Goal: Communication & Community: Answer question/provide support

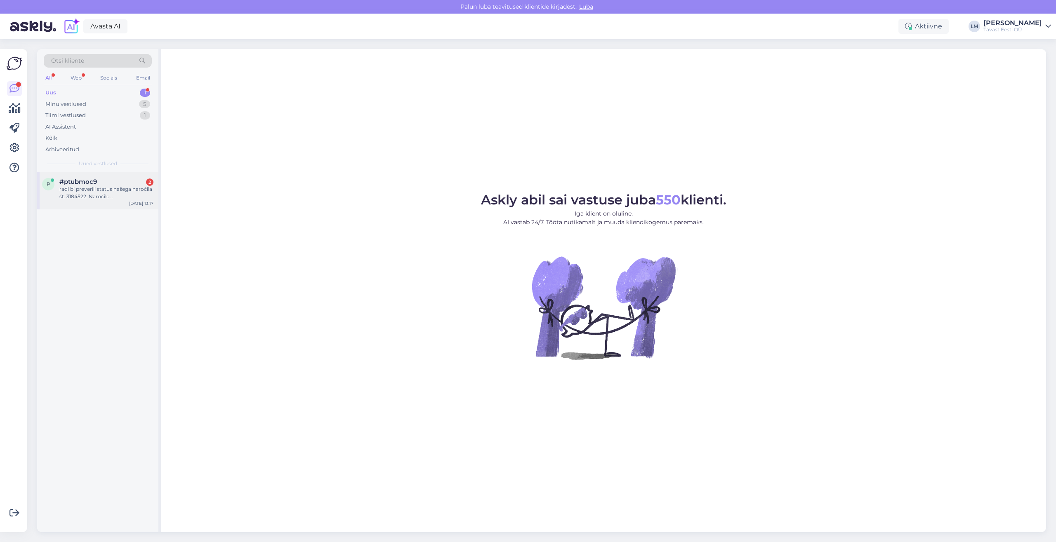
click at [100, 191] on div "radi bi preverili status našega naročila št. 3184522. Naročilo [PERSON_NAME] pl…" at bounding box center [106, 193] width 94 height 15
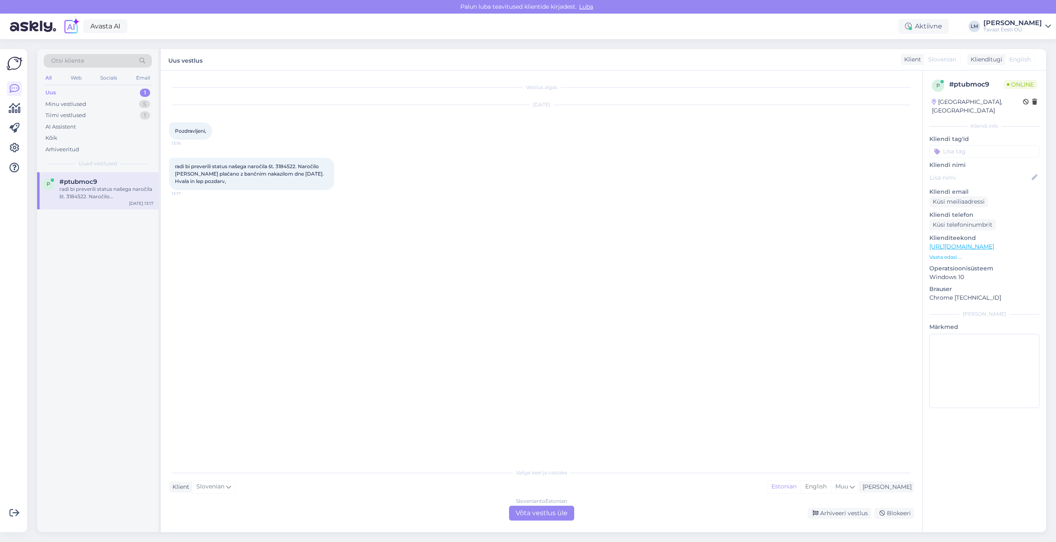
click at [547, 518] on div "Slovenian to Estonian Võta vestlus üle" at bounding box center [541, 513] width 65 height 15
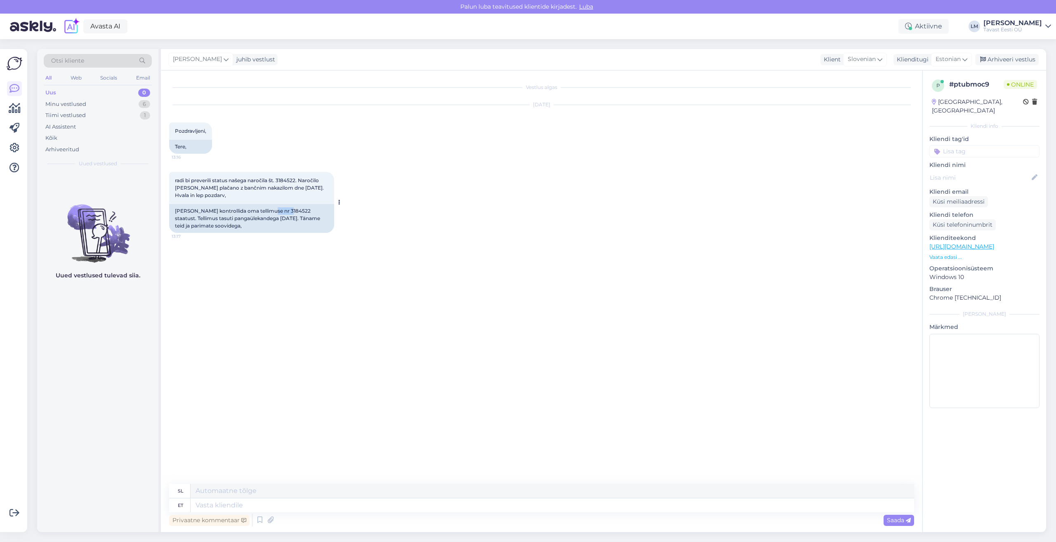
drag, startPoint x: 270, startPoint y: 211, endPoint x: 290, endPoint y: 210, distance: 19.4
click at [290, 210] on div "[PERSON_NAME] kontrollida oma tellimuse nr 3184522 staatust. Tellimus tasuti pa…" at bounding box center [251, 218] width 165 height 29
copy div "3184522"
click at [233, 505] on textarea at bounding box center [553, 506] width 724 height 14
type textarea "Tere!"
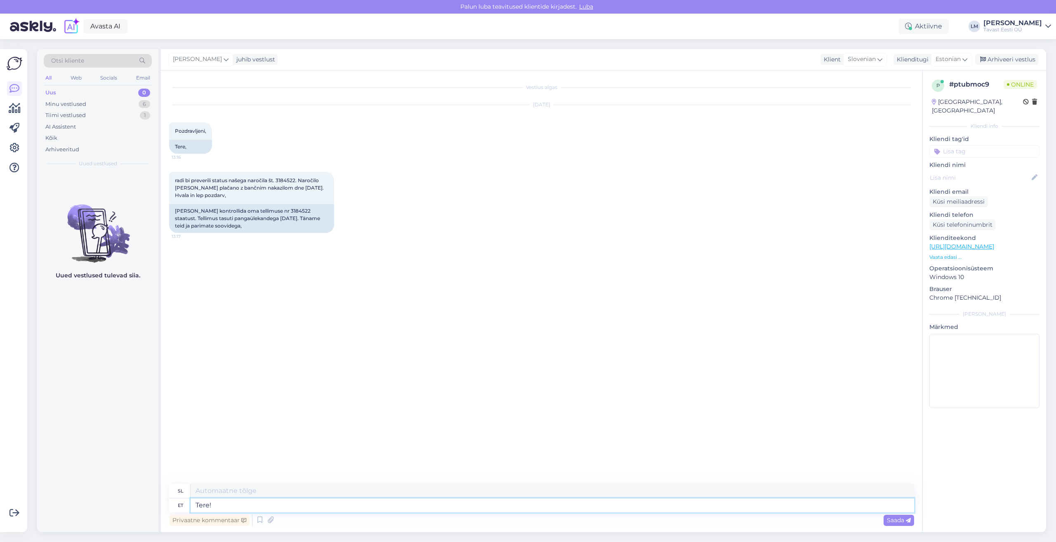
type textarea "Živjo!"
type textarea "Tere! Täname k"
type textarea "Pozdravljeni! [GEOGRAPHIC_DATA]."
type textarea "Tere! Täname päringu e"
type textarea "Pozdravljeni! Hvala za vaše povpraševanje."
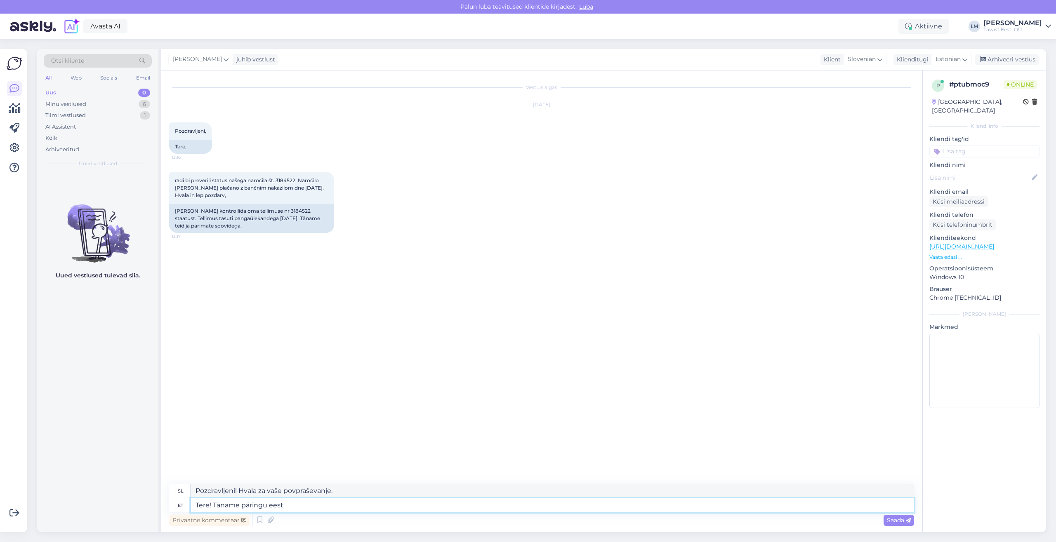
type textarea "Tere! Täname päringu eest!"
type textarea "Pozdravljeni! Hvala za vaše povpraševanje!"
type textarea "Tere! Täname päringu eest!"
click at [895, 521] on span "Saada" at bounding box center [899, 520] width 24 height 7
click at [257, 509] on textarea at bounding box center [553, 506] width 724 height 14
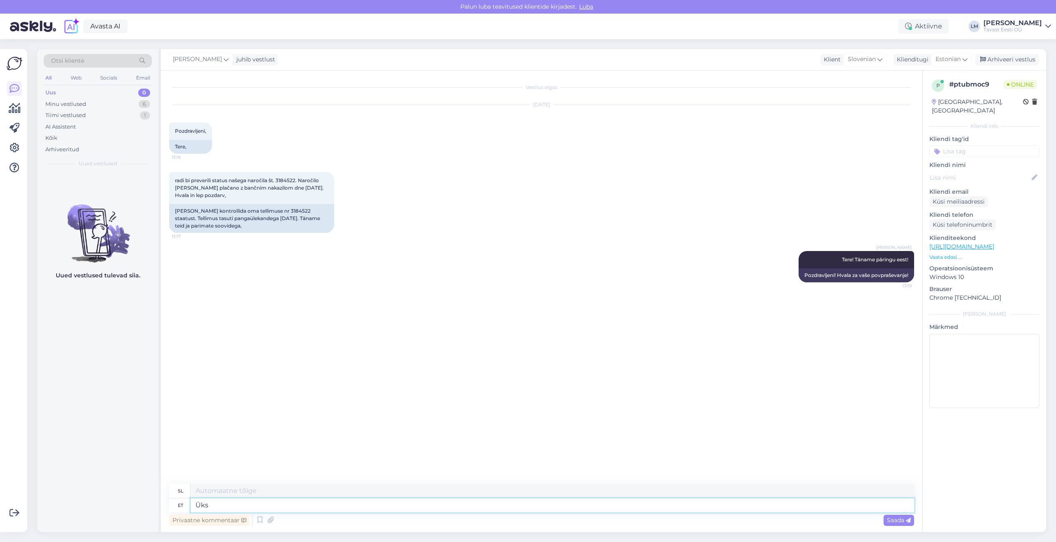
type textarea "Üks"
type textarea "Ena"
type textarea "Üks hetk."
type textarea "Trenutek."
type textarea "Üks hetk. Kohe k"
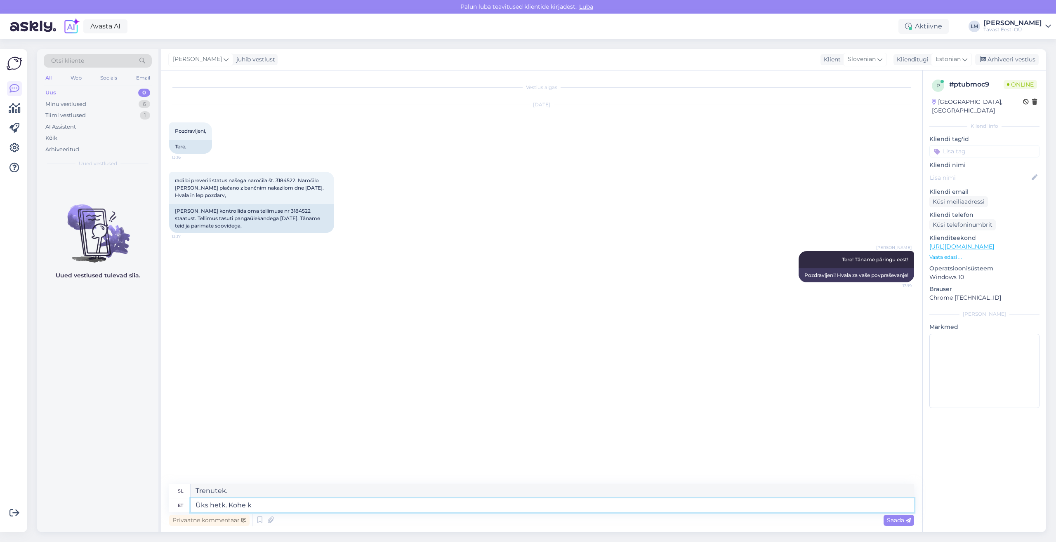
type textarea "Trenutek. Takoj zdaj."
type textarea "Üks hetk. Kohe kondr"
type textarea "Trenutek. [GEOGRAPHIC_DATA]."
type textarea "Üks hetk. Kohe"
type textarea "Trenutek. Takoj zdaj."
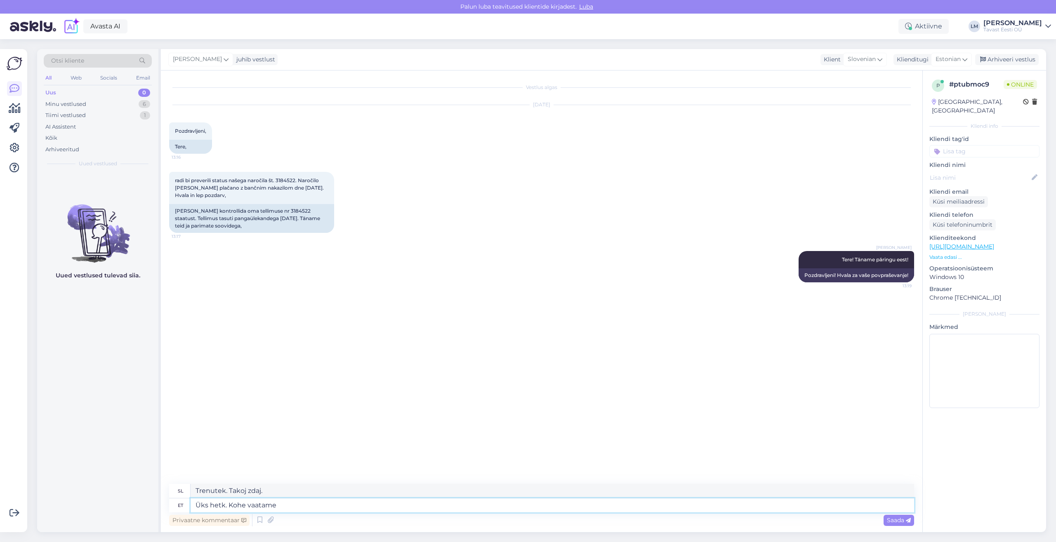
type textarea "Üks hetk. Kohe vaatame"
type textarea "Samo trenutek. Poglejmo."
type textarea "Üks hetk. Kohe vaatame tellimuse s"
type textarea "Trenutek. Takoj bomo preverili naročilo."
type textarea "Üks hetk. Kohe vaatame tellimuse seisu"
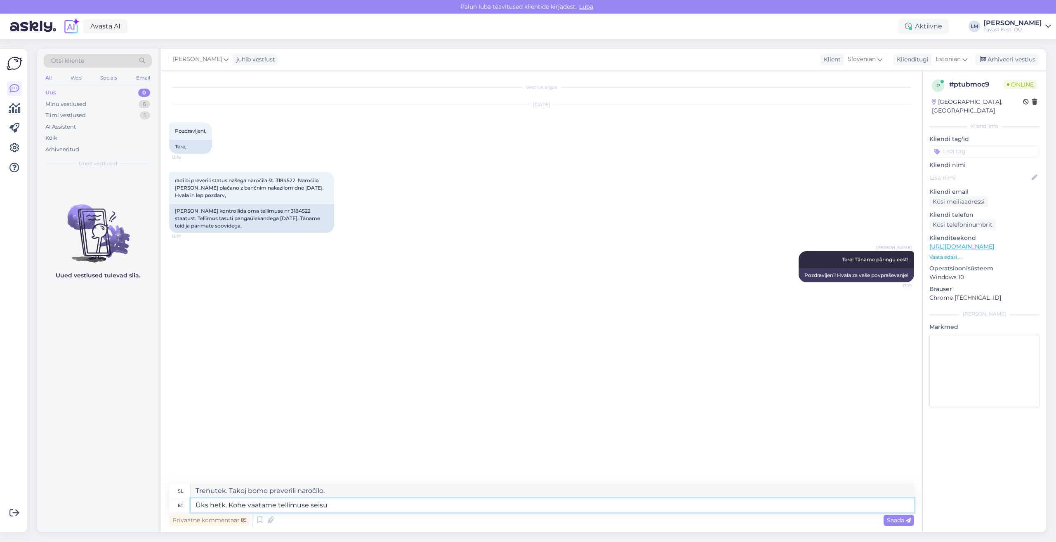
type textarea "Trenutek. Takoj bomo preverili stanje vašega naročila."
type textarea "Üks hetk. Kohe vaatame tellimuse staatuse ü"
type textarea "Trenutek. Takoj bomo preverili stanje naročila."
type textarea "Üks hetk. Kohe vaatame tellimuse staatuse üle."
type textarea "Samo trenutek. Takoj bomo preverili stanje vašega naročila."
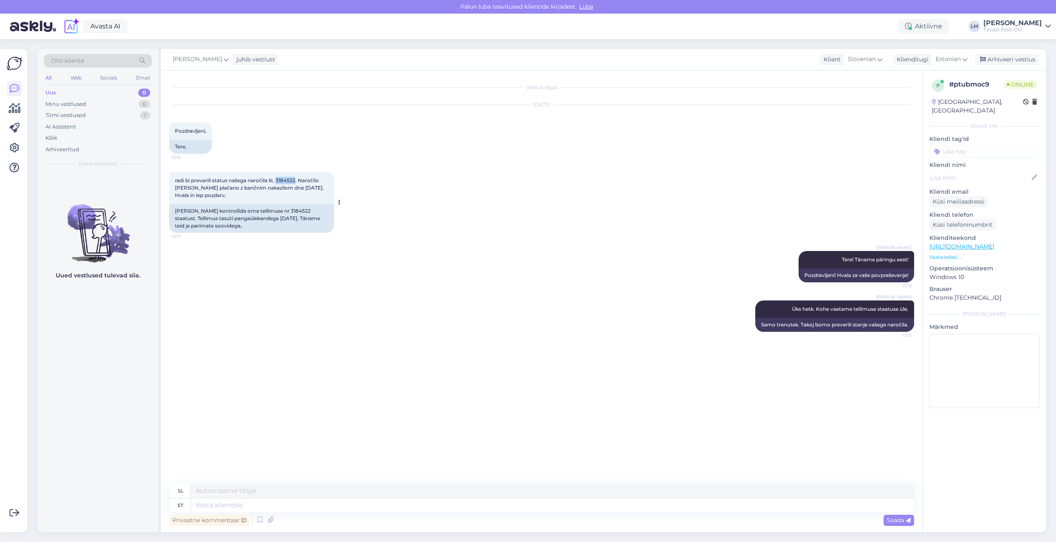
drag, startPoint x: 278, startPoint y: 182, endPoint x: 298, endPoint y: 179, distance: 20.1
click at [298, 179] on span "radi bi preverili status našega naročila št. 3184522. Naročilo [PERSON_NAME] pl…" at bounding box center [250, 187] width 150 height 21
copy span "3184522"
click at [259, 501] on textarea at bounding box center [553, 506] width 724 height 14
type textarea "Tere,"
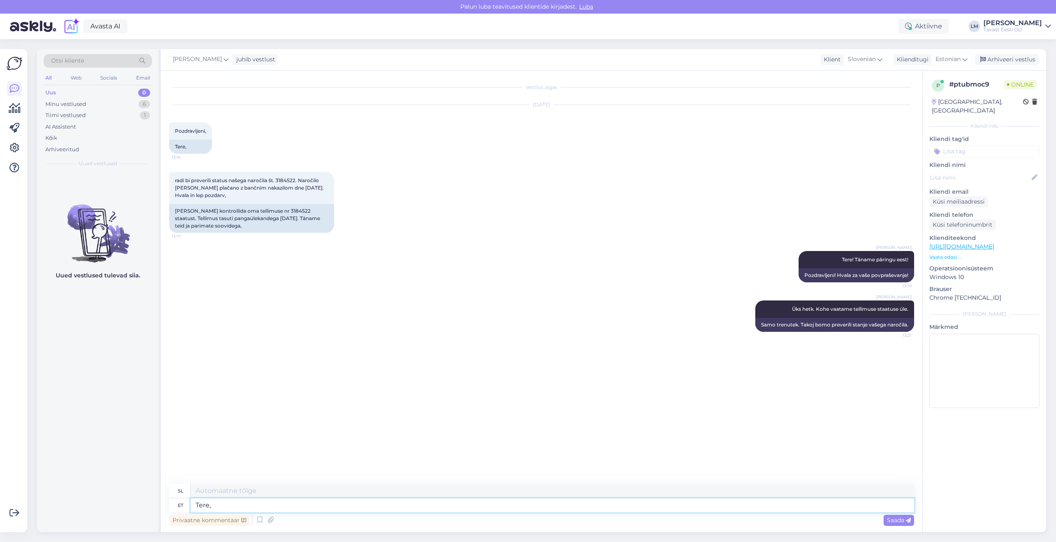
type textarea "Živjo,"
type textarea "Tere, Kas"
type textarea "Živjo, Je"
type textarea "Tere,"
type textarea "Živjo,"
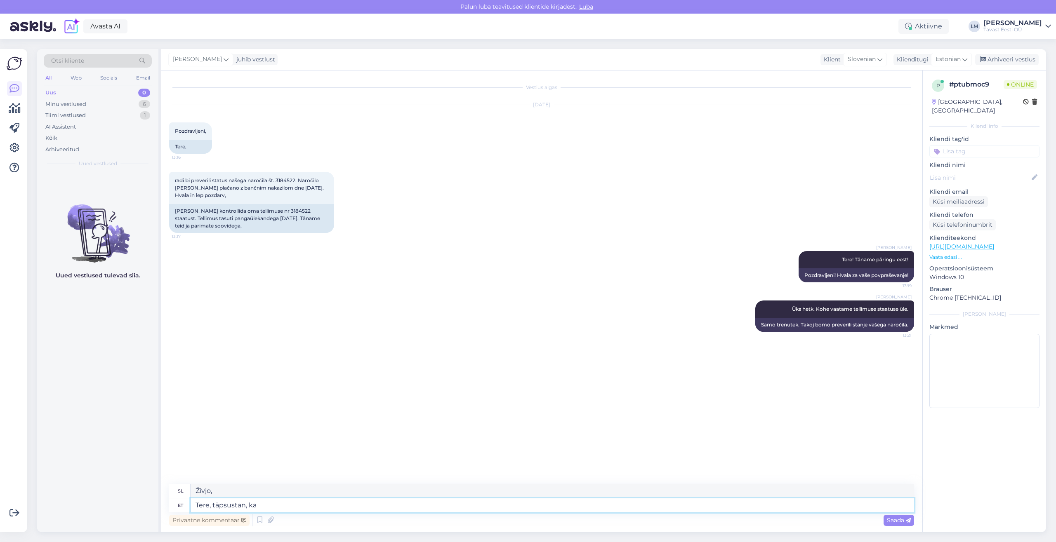
type textarea "Tere, täpsustan, kas"
type textarea "Pozdravljeni, naj pojasnim,"
type textarea "Tere, täpsustan, kas"
type textarea "Pozdravljeni, ali lahko pojasnim, ali"
type textarea "Tere, täpsustan, kas tellimus v"
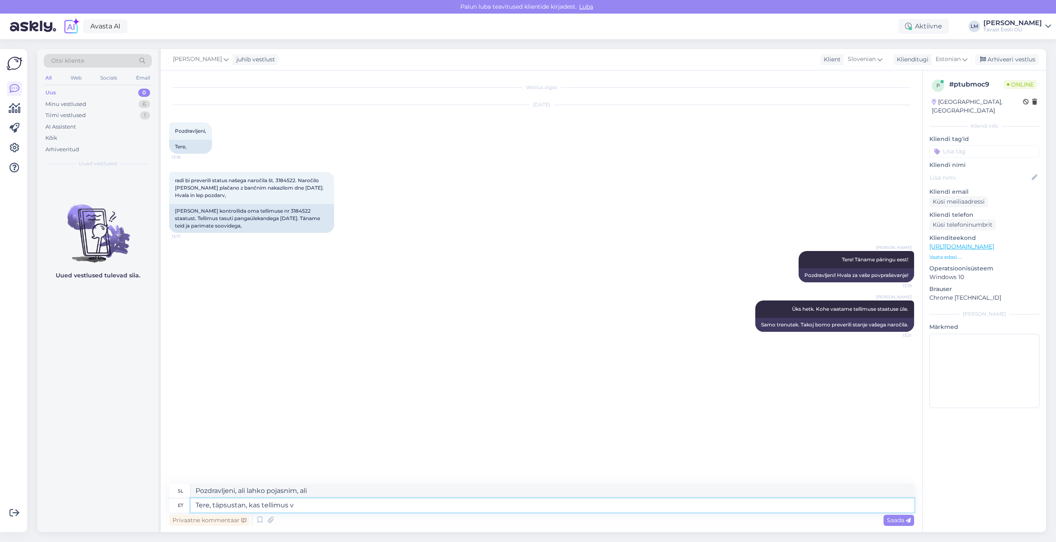
type textarea "Pozdravljeni, rad bi pojasnil, [PERSON_NAME] naročilo"
type textarea "Tere, täpsustan, kas tellimus võ"
type textarea "Pozdravljeni, rad bi pojasnil, [PERSON_NAME] naročilo sprejeto."
type textarea "Tere, täpsustan, kas tellimus võib o"
type textarea "Pozdravljeni, rad bi pojasnil, [PERSON_NAME] naročilo mogoče"
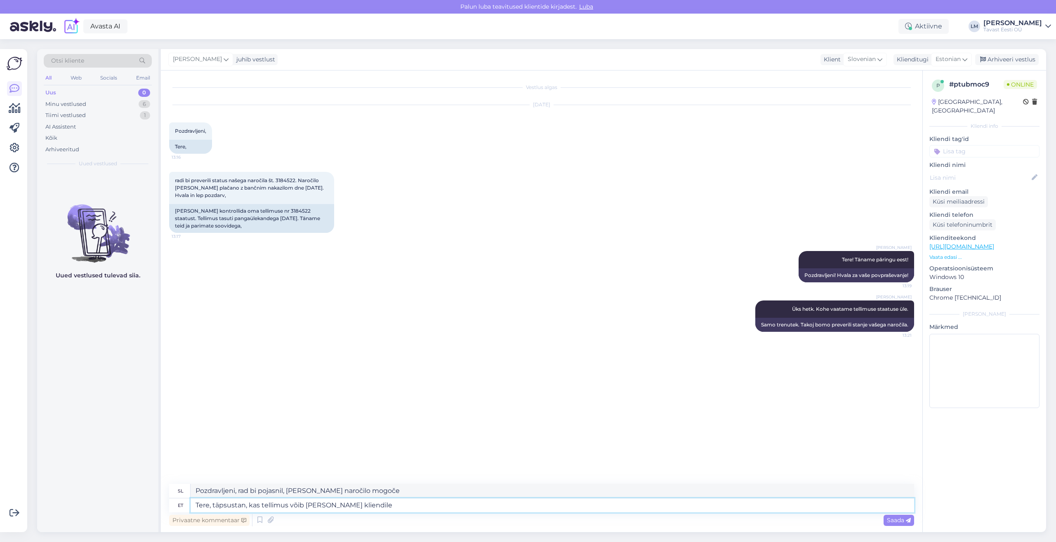
type textarea "Tere, täpsustan, kas tellimus võib [PERSON_NAME] kliendile"
type textarea "Pozdravljeni, rad bi pojasnil, [PERSON_NAME] naročilo lahko namenjeno stranki."
type textarea "Tere, täpsustan, kas tellimus võib [PERSON_NAME] kliendile FMF"
type textarea "Pozdravljeni, rad bi pojasnil, [PERSON_NAME] naročilo lahko za [PERSON_NAME] FM…"
type textarea "Tere, täpsustan, kas tellimus võib [PERSON_NAME] kliendile FMF UL?"
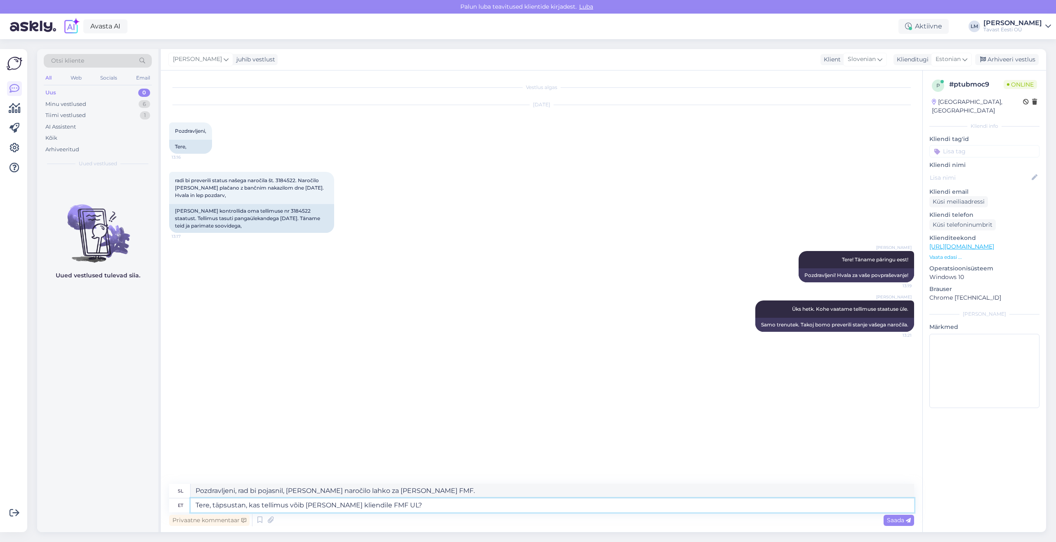
type textarea "Pozdravljeni, rad bi pojasnil, [PERSON_NAME] naročilo lahko namesto tega za [PE…"
click at [410, 504] on textarea "Tere, täpsustan, kas tellimus võib [PERSON_NAME] kliendile FMF UL?" at bounding box center [553, 506] width 724 height 14
drag, startPoint x: 342, startPoint y: 506, endPoint x: 319, endPoint y: 504, distance: 23.2
click at [319, 504] on textarea "Tere, täpsustan, kas tellimus võib [PERSON_NAME] kliendile FMF UL?" at bounding box center [553, 506] width 724 height 14
type textarea "Tere, täpsustan, kas tellimus võib olla kliendile FMF UL?"
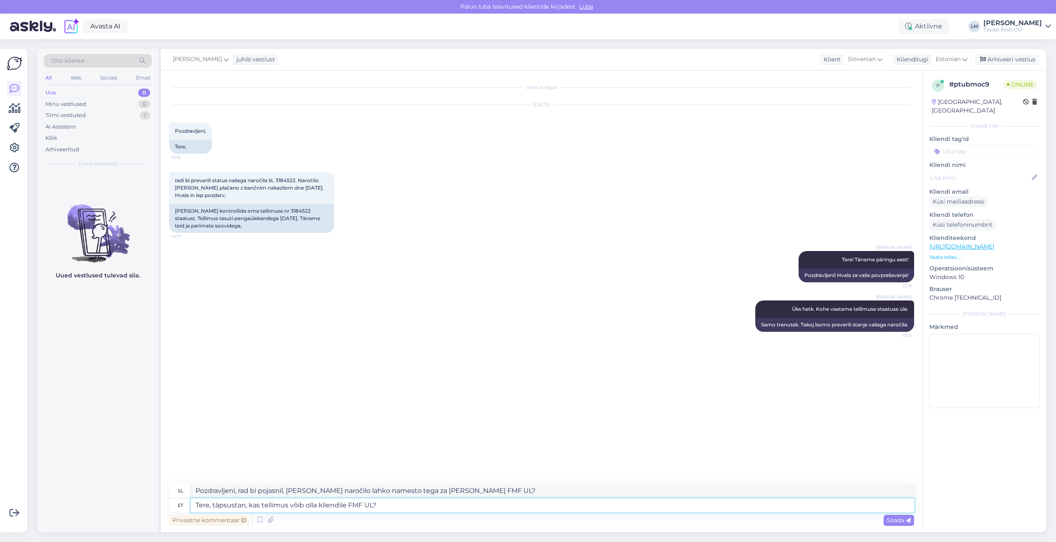
type textarea "Pozdravljeni, rad bi pojasnil, [PERSON_NAME] naročilo lahko za [PERSON_NAME] FM…"
drag, startPoint x: 215, startPoint y: 507, endPoint x: 160, endPoint y: 503, distance: 54.6
click at [191, 503] on textarea "Tere, täpsustan, kas tellimus võib olla kliendile FMF UL?" at bounding box center [553, 506] width 724 height 14
type textarea "Täpsustan, kas tellimus võib olla kliendile FMF UL?"
type textarea "Rad bi pojasnil, [PERSON_NAME] naročilo lahko za [PERSON_NAME] FMF UL?"
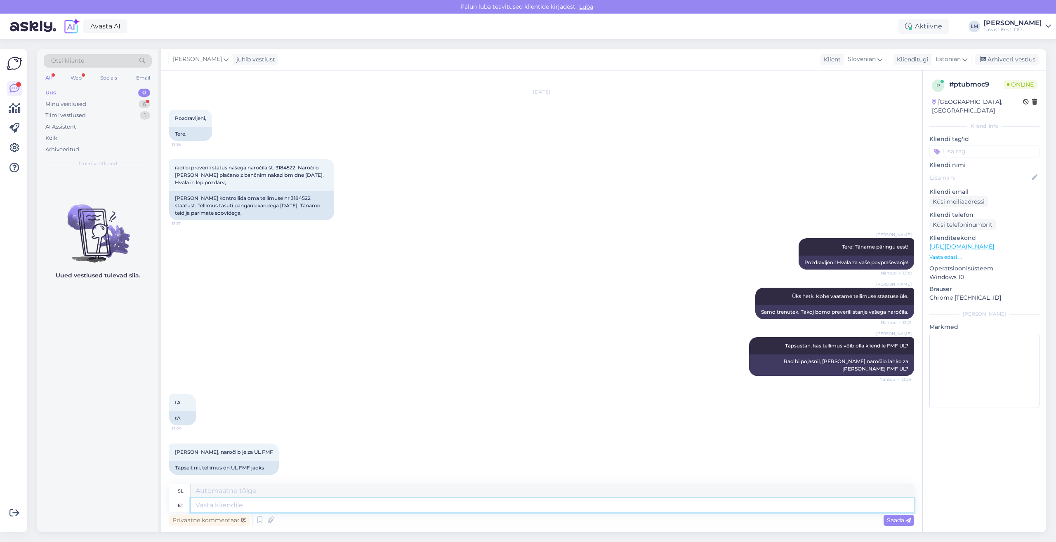
scroll to position [98, 0]
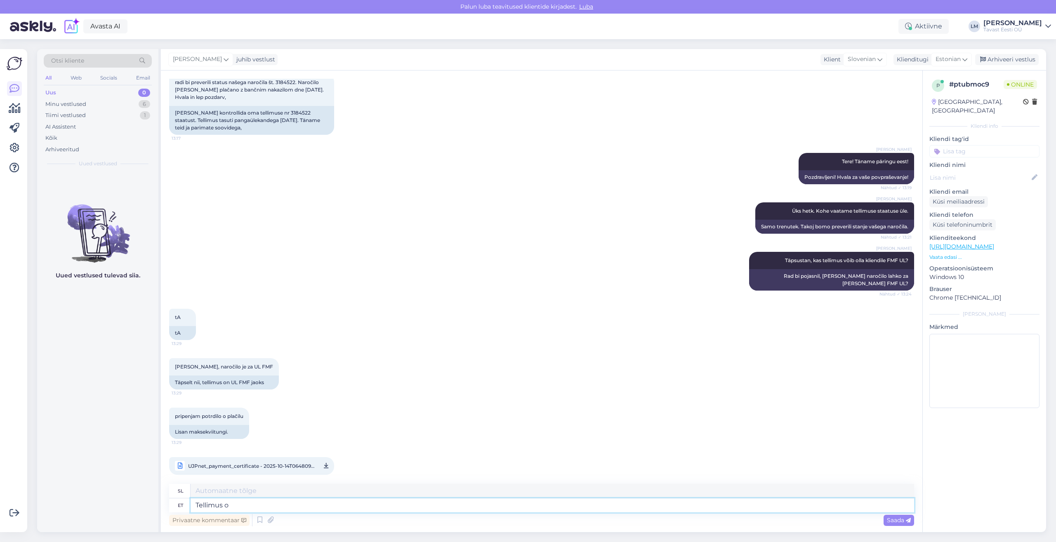
type textarea "Tellimus on"
type textarea "Naročilo"
type textarea "Tellimus on p"
type textarea "Vrstni red je"
type textarea "Tellimus on postitatud."
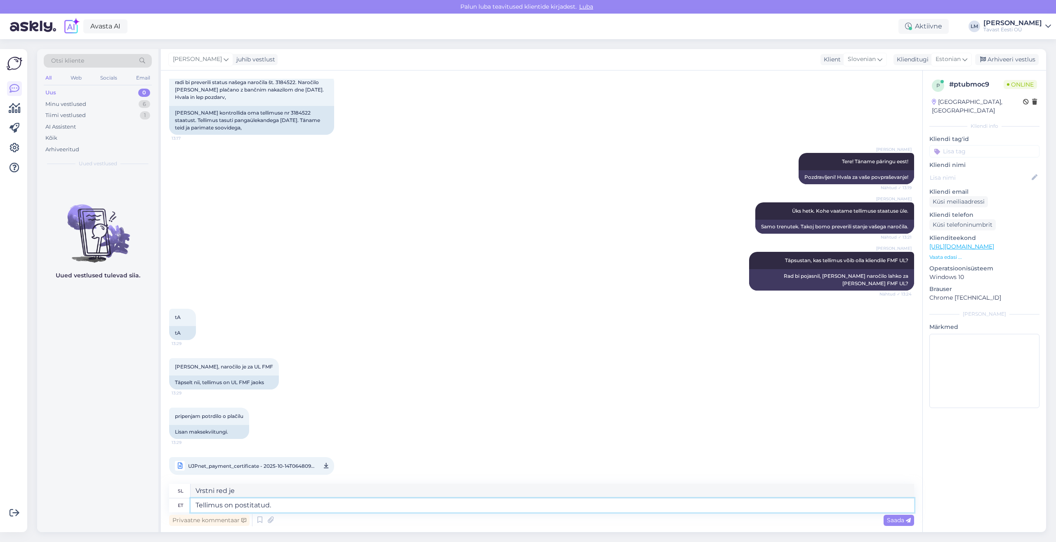
type textarea "Naročilo [PERSON_NAME] objavljeno."
drag, startPoint x: 301, startPoint y: 505, endPoint x: 183, endPoint y: 505, distance: 118.0
click at [191, 505] on textarea "Tellimus on postitatud." at bounding box center [553, 506] width 724 height 14
type textarea "Tellimust o"
type textarea "O naročilu"
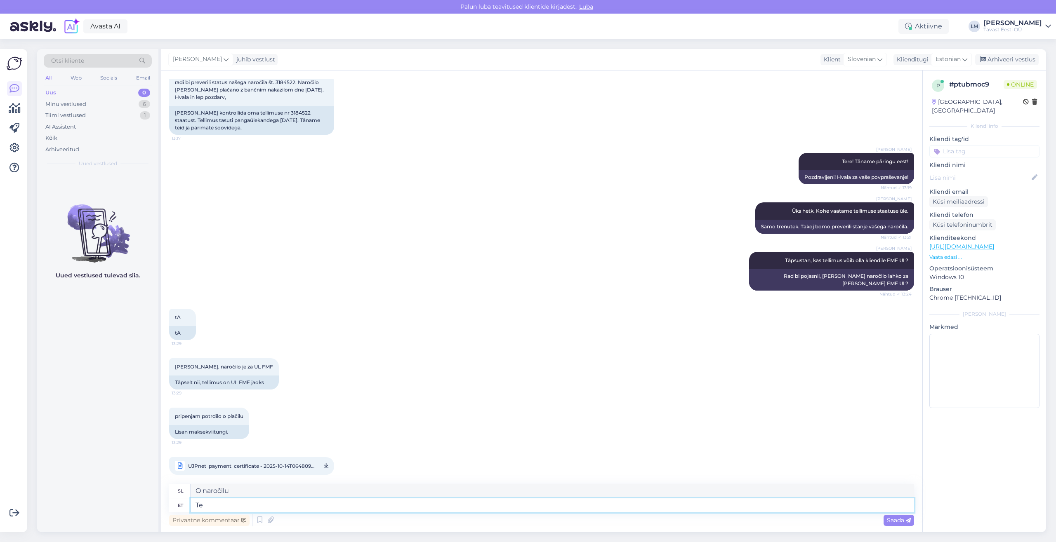
type textarea "T"
type textarea "Tellimus"
type textarea "Naročilo"
type textarea "Tellimus on pos"
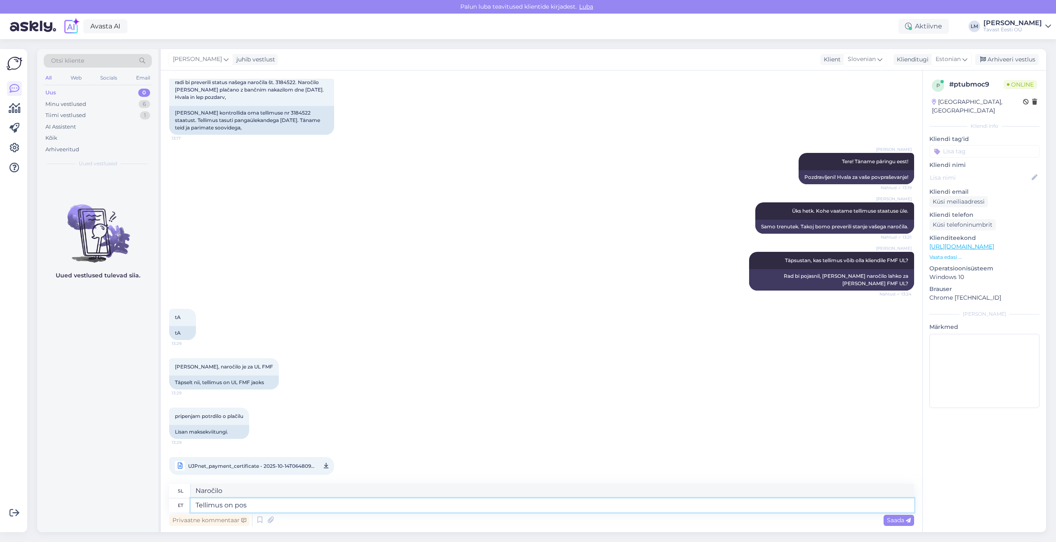
type textarea "Vrstni red je"
type textarea "Tellimus on postitatud. K"
type textarea "Naročilo [PERSON_NAME] objavljeno."
type textarea "Tellimus on postitatud. Kohe sa"
type textarea "Vaše naročilo [PERSON_NAME] oddano. [GEOGRAPHIC_DATA]."
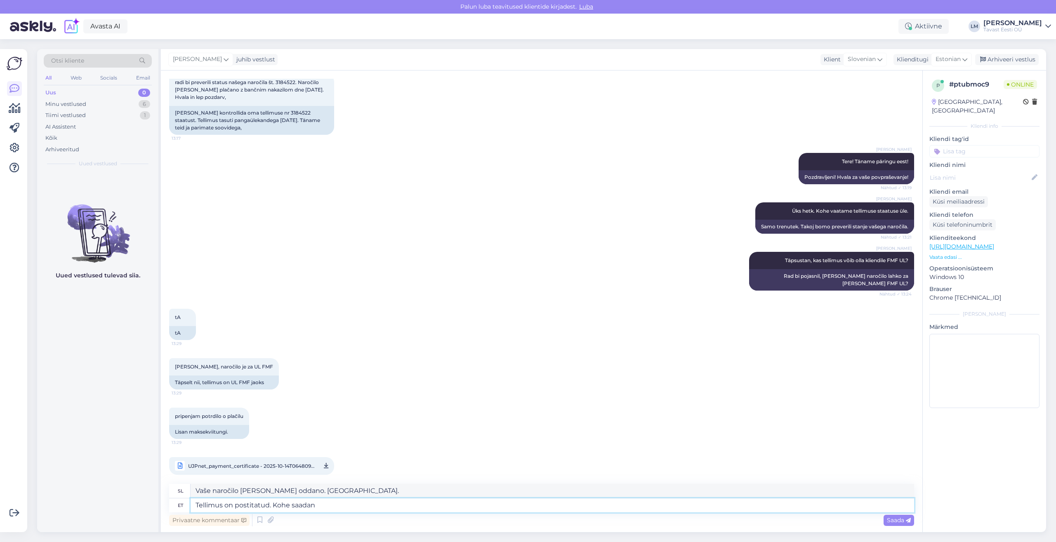
type textarea "Tellimus on postitatud. Kohe saadan t"
type textarea "Naročilo [PERSON_NAME] oddano. Takoj ga bom poslal/a."
type textarea "Tellimus on postitatud. Kohe saadan täpsema inf"
type textarea "Naročilo [PERSON_NAME] oddano. Takoj vam bom poslal več podrobnosti."
type textarea "Tellimus on postitatud. Kohe saadan täpsema info."
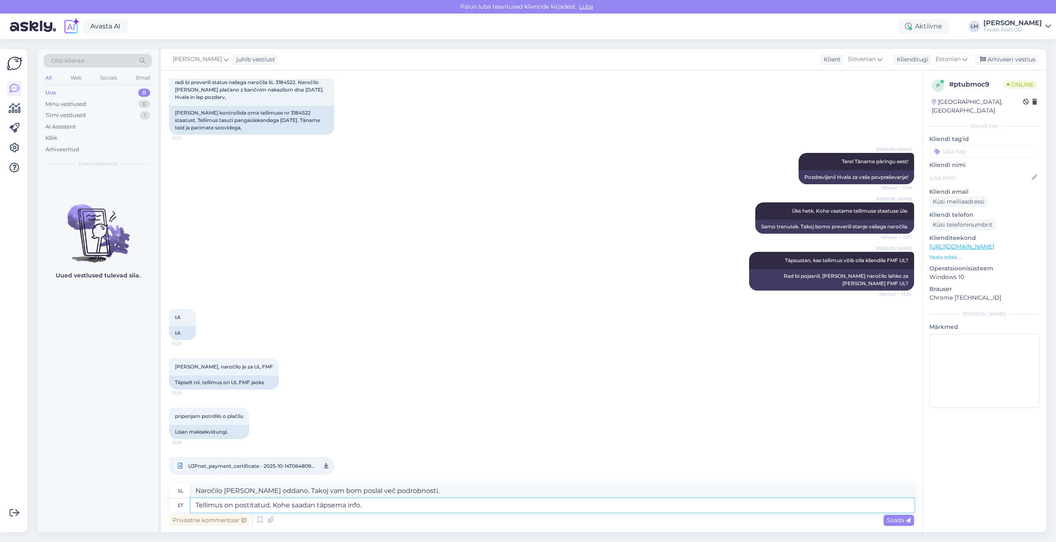
type textarea "Vaše naročilo [PERSON_NAME] oddano. Takoj vam bom poslal več informacij."
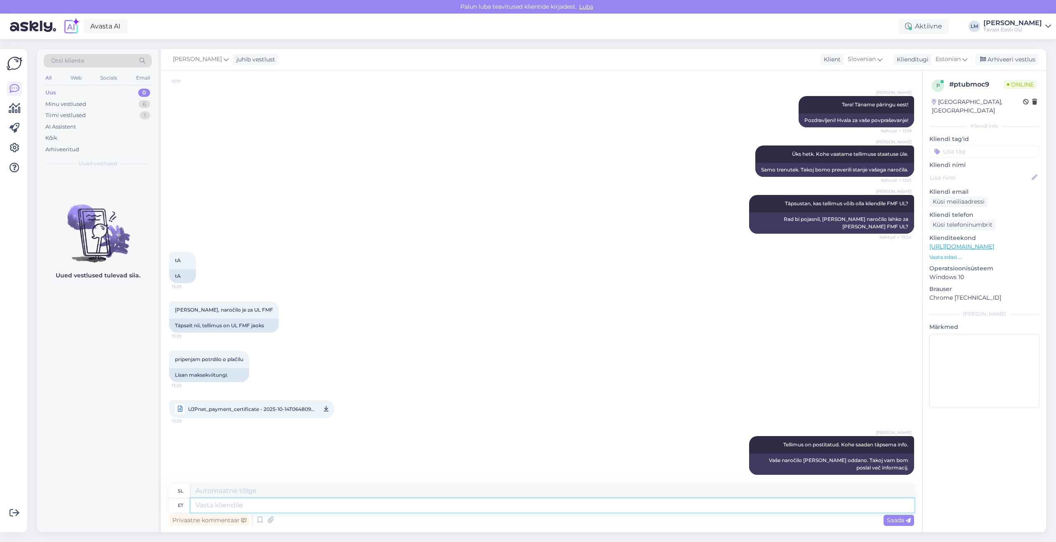
click at [285, 507] on textarea at bounding box center [553, 506] width 724 height 14
paste textarea "[URL][DOMAIN_NAME]"
type textarea "[URL][DOMAIN_NAME]"
type textarea "[URL][DOMAIN_NAME] ~393785830476~FX"
type textarea "[URL][DOMAIN_NAME]"
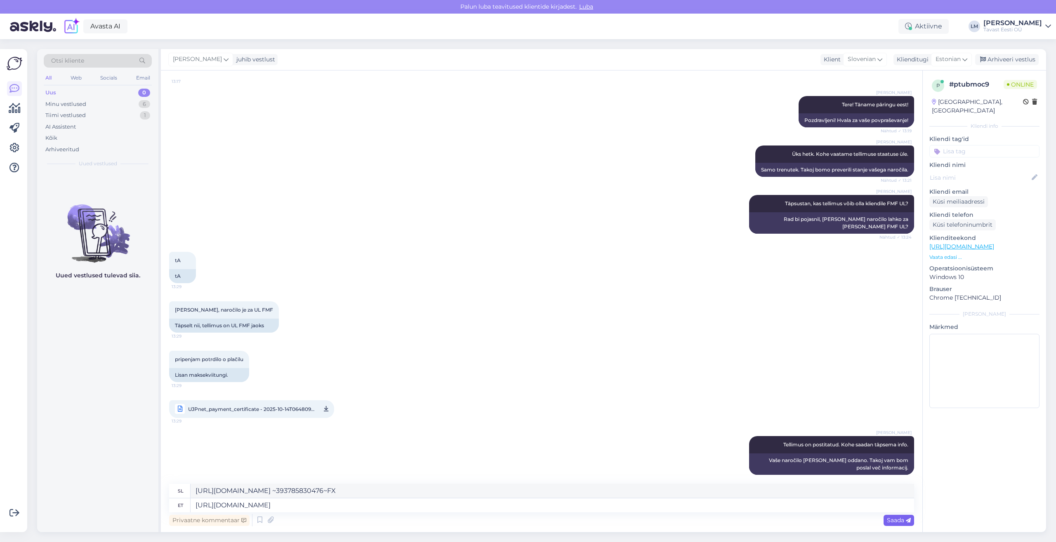
click at [897, 522] on span "Saada" at bounding box center [899, 520] width 24 height 7
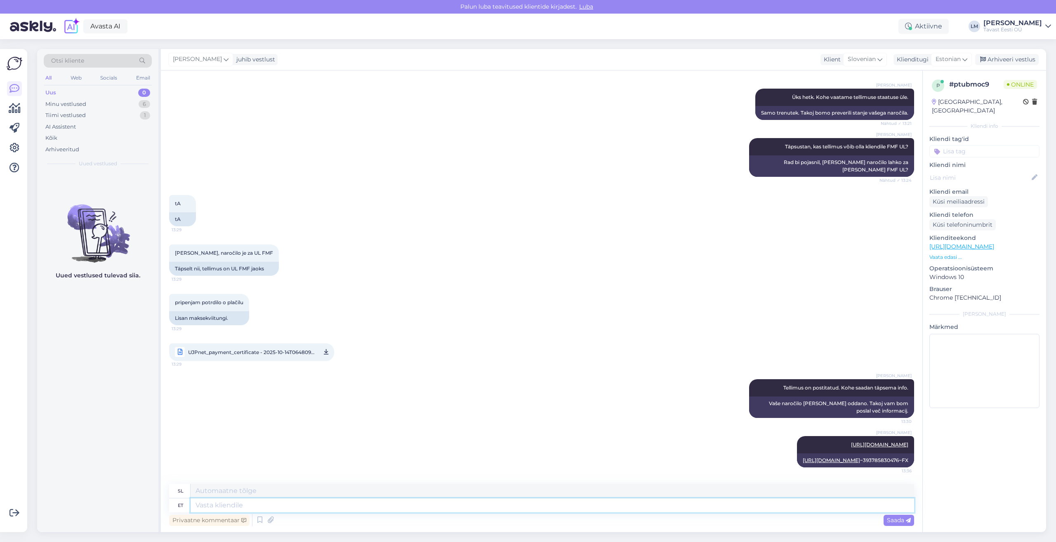
click at [736, 503] on textarea at bounding box center [553, 506] width 724 height 14
click at [841, 457] on link "[URL][DOMAIN_NAME]" at bounding box center [831, 460] width 57 height 6
click at [266, 503] on textarea at bounding box center [553, 506] width 724 height 14
type textarea "Kaup"
type textarea "Blago"
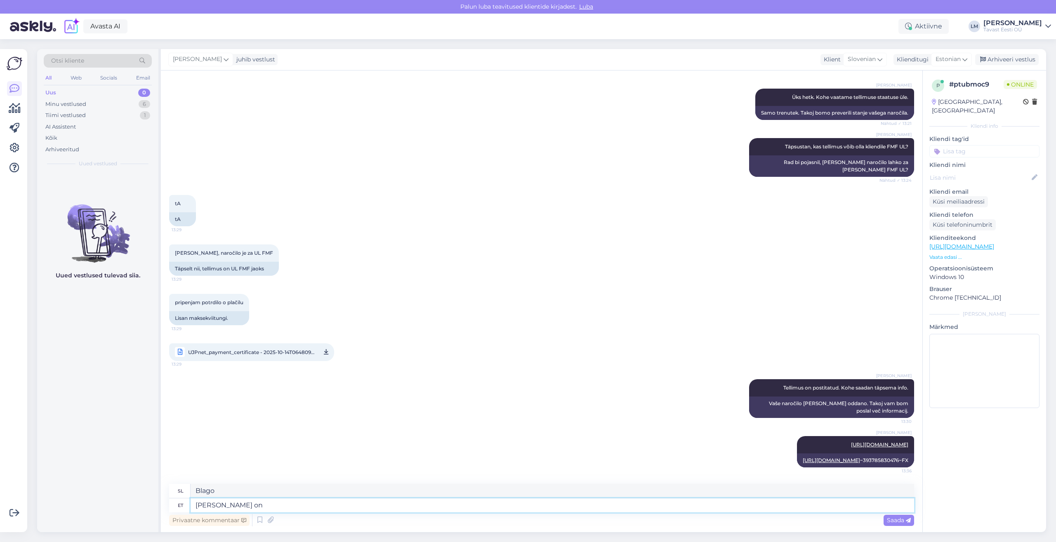
type textarea "[PERSON_NAME] on"
type textarea "Blago je"
type textarea "[PERSON_NAME] on [PERSON_NAME] po"
type textarea "Blago je tvoje."
type textarea "[PERSON_NAME] on [PERSON_NAME] pool"
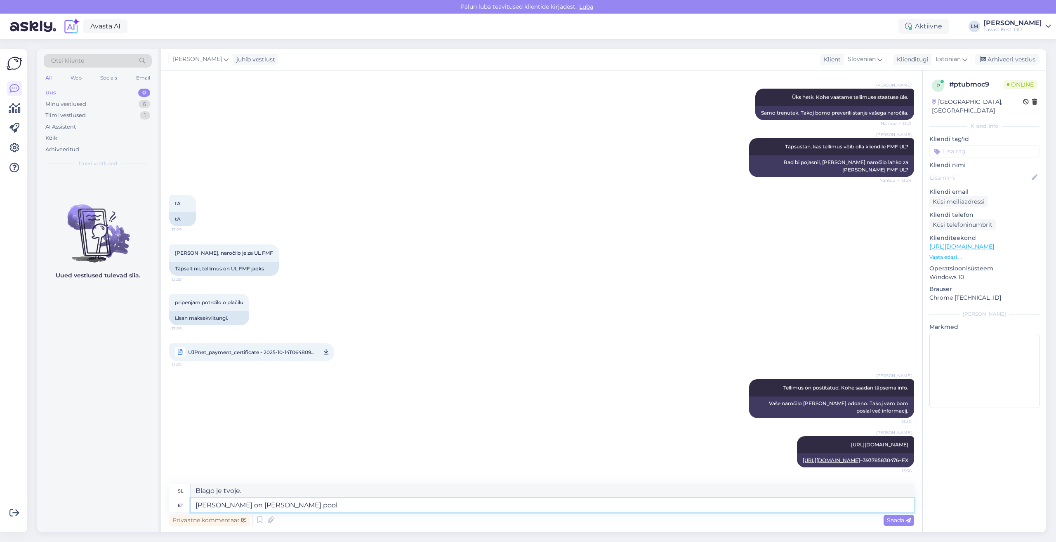
type textarea "Blago je na vaši strani."
type textarea "[PERSON_NAME] on [PERSON_NAME] [PERSON_NAME] t"
type textarea "Blago je na poti."
type textarea "[PERSON_NAME] on [PERSON_NAME] [PERSON_NAME]. S"
type textarea "Blago je na poti k vam."
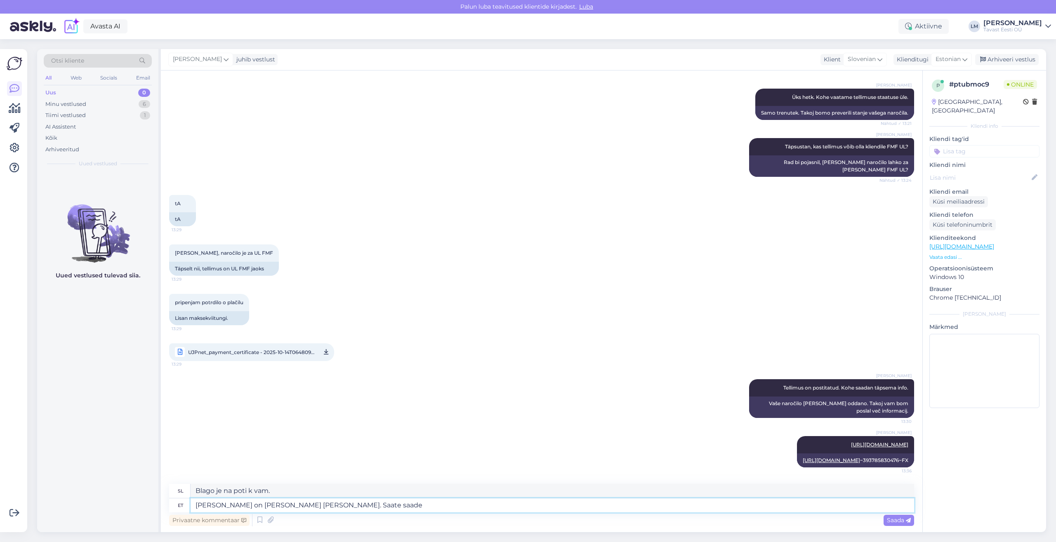
type textarea "[PERSON_NAME] on [PERSON_NAME] [PERSON_NAME]. Saate saadet"
type textarea "Blago je na poti k vam. Lahko"
type textarea "[PERSON_NAME] on [PERSON_NAME] [PERSON_NAME]. Saate saadetise teek"
type textarea "Blago je na poti k vam. Pošiljko boste prejeli."
type textarea "[PERSON_NAME] on [PERSON_NAME] [PERSON_NAME]. Saate saadetise teekonda jälgi"
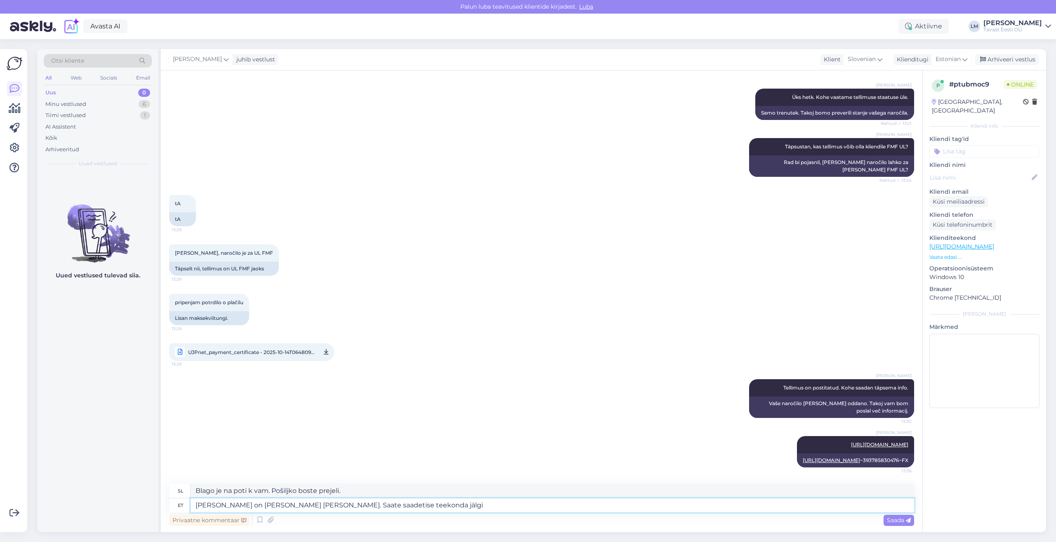
type textarea "Blago je na poti k vam. Pošiljki lahko sledite."
type textarea "[PERSON_NAME] on [PERSON_NAME] [PERSON_NAME]. Saate saadetise teekonda jälgida ü"
type textarea "Blago je na poti k vam. Spremljate lahko napredek pošiljke."
type textarea "[PERSON_NAME] on [PERSON_NAME] [PERSON_NAME]. Saate saadetise teekonda jälgida …"
type textarea "Blago je na poti k vam. Pošiljko lahko spremljate zgoraj."
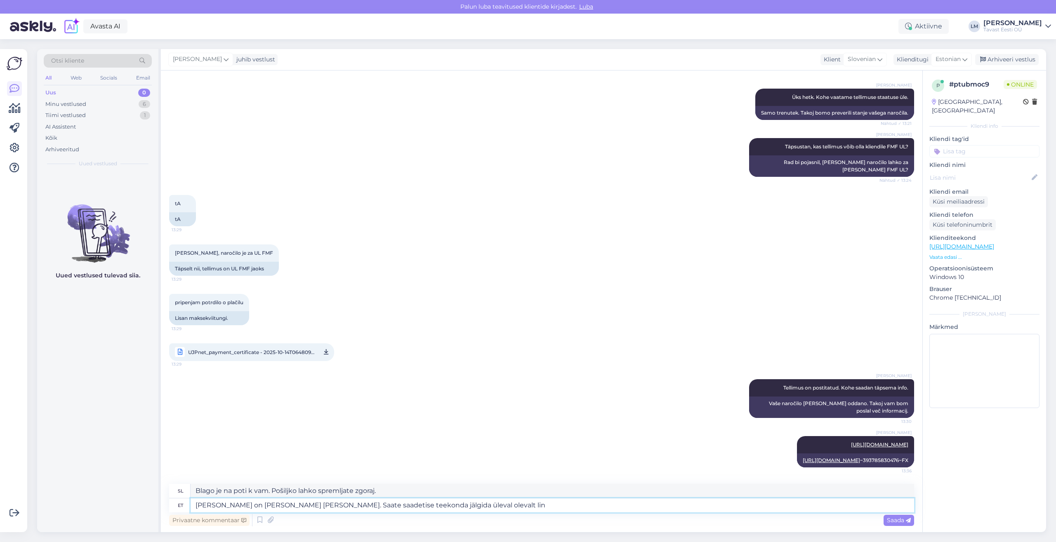
type textarea "[PERSON_NAME] on [PERSON_NAME] [PERSON_NAME]. Saate saadetise teekonda jälgida …"
type textarea "[PERSON_NAME] je na poti k vam. Pošiljko lahko spremljate zgoraj."
type textarea "[PERSON_NAME] on [PERSON_NAME] [PERSON_NAME]. Saate saadetise teekonda jälgida …"
type textarea "Blago je na poti k vam. Napredek pošiljke lahko spremljate na zgornji strani."
type textarea "[PERSON_NAME] on [PERSON_NAME] [PERSON_NAME]. Saate saadetise teekonda jälgida …"
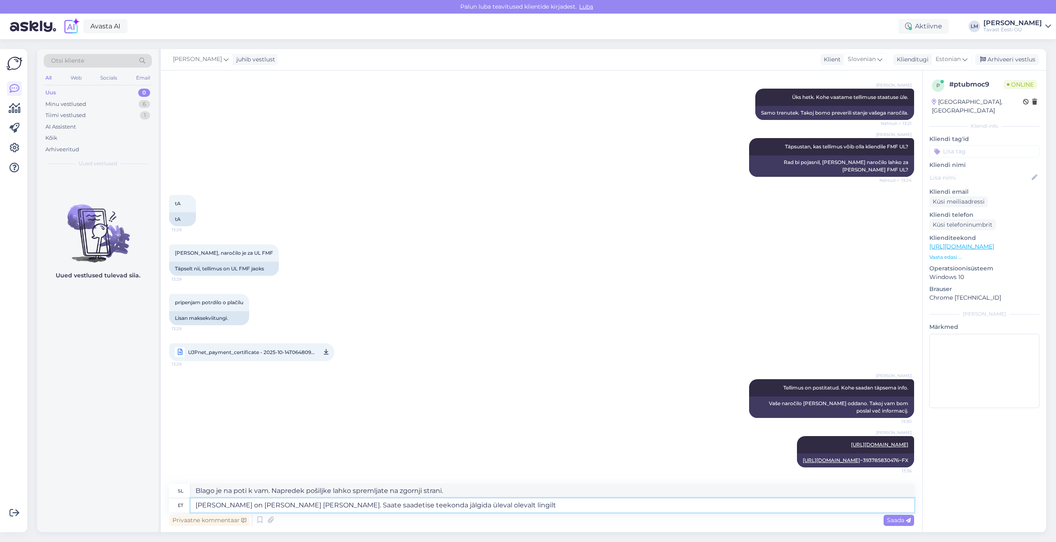
type textarea "[PERSON_NAME] je na poti k vam. Pošiljko lahko spremljate prek zgornje povezave."
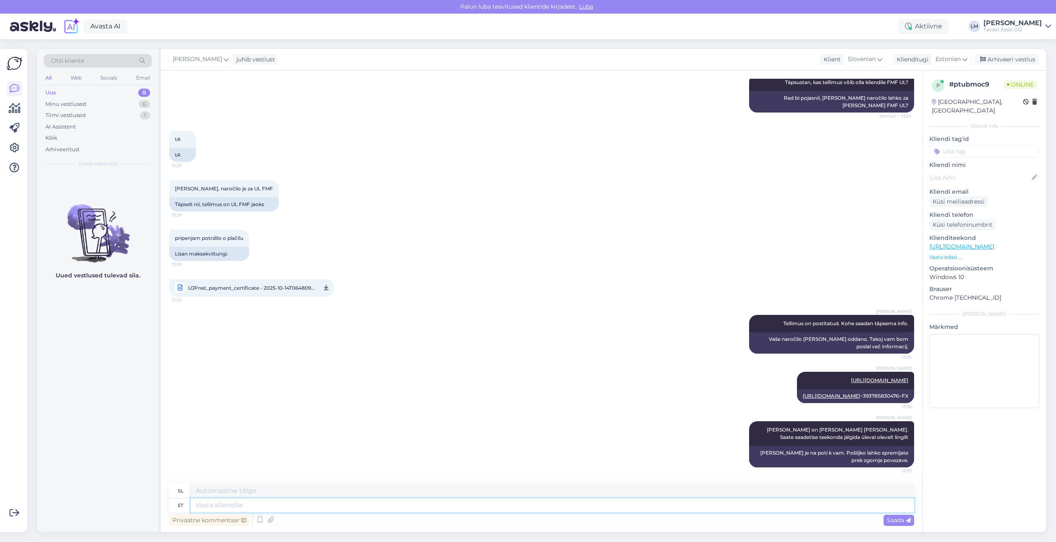
scroll to position [299, 0]
click at [52, 75] on div "All" at bounding box center [48, 78] width 9 height 11
click at [77, 184] on span "#rfn5pvdo" at bounding box center [75, 181] width 33 height 7
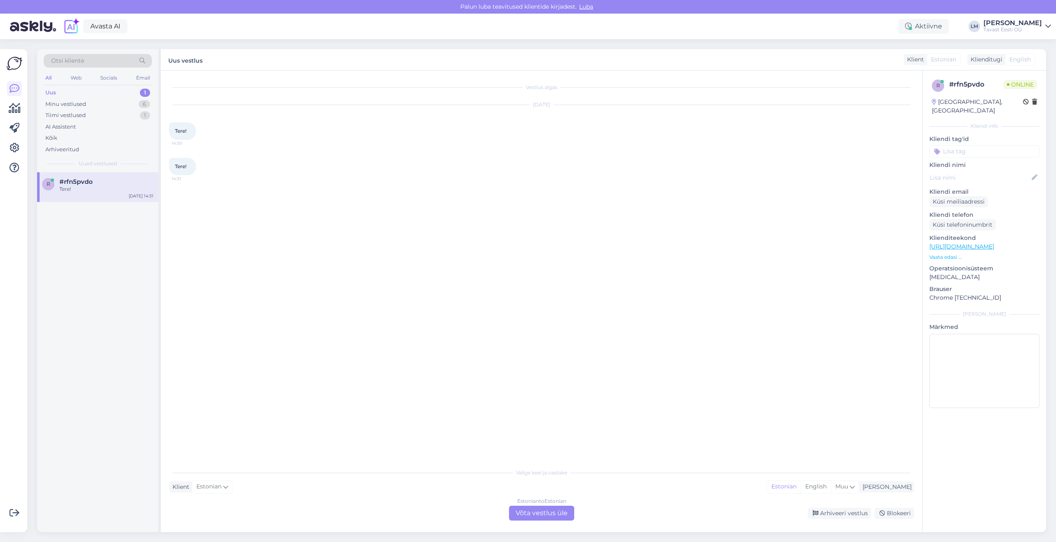
click at [529, 511] on div "Estonian to Estonian Võta vestlus üle" at bounding box center [541, 513] width 65 height 15
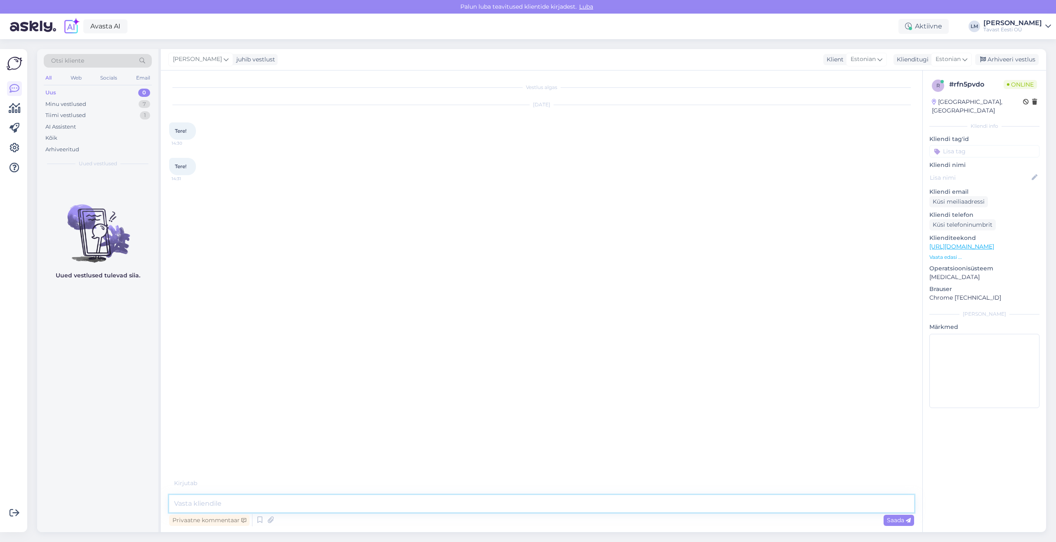
click at [233, 504] on textarea at bounding box center [541, 503] width 745 height 17
type textarea "Tere!"
click at [254, 505] on textarea at bounding box center [541, 503] width 745 height 17
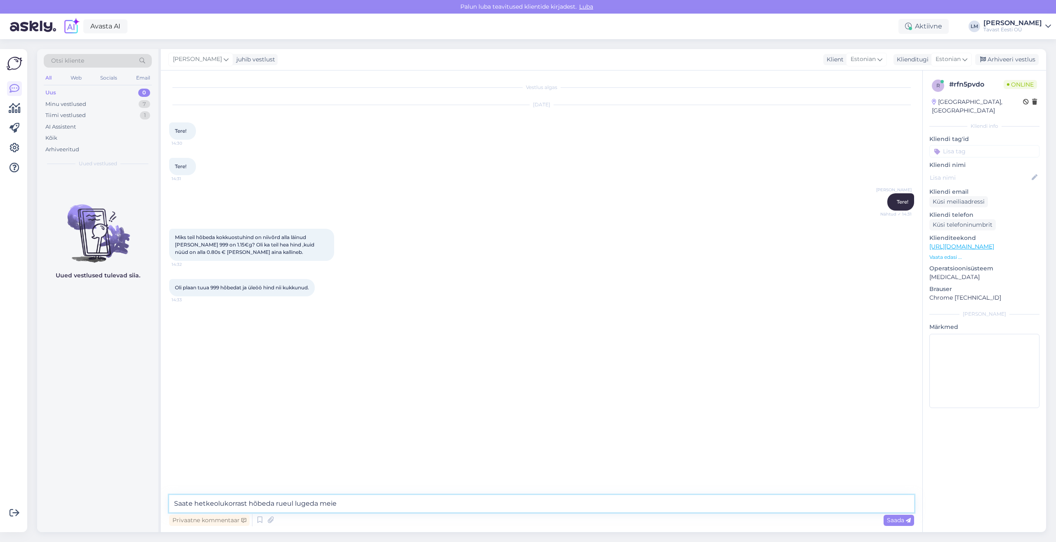
drag, startPoint x: 292, startPoint y: 504, endPoint x: 275, endPoint y: 502, distance: 17.4
click at [275, 502] on textarea "Saate hetkeolukorrast hõbeda rueul lugeda meie" at bounding box center [541, 503] width 745 height 17
click at [359, 499] on textarea "Saate hetkeolukorrast hõbeda turul lugeda meie" at bounding box center [541, 503] width 745 height 17
paste textarea "[URL][DOMAIN_NAME]"
type textarea "Saate hetkeolukorrast hõbeda turul lugeda meie blogist [URL][DOMAIN_NAME]"
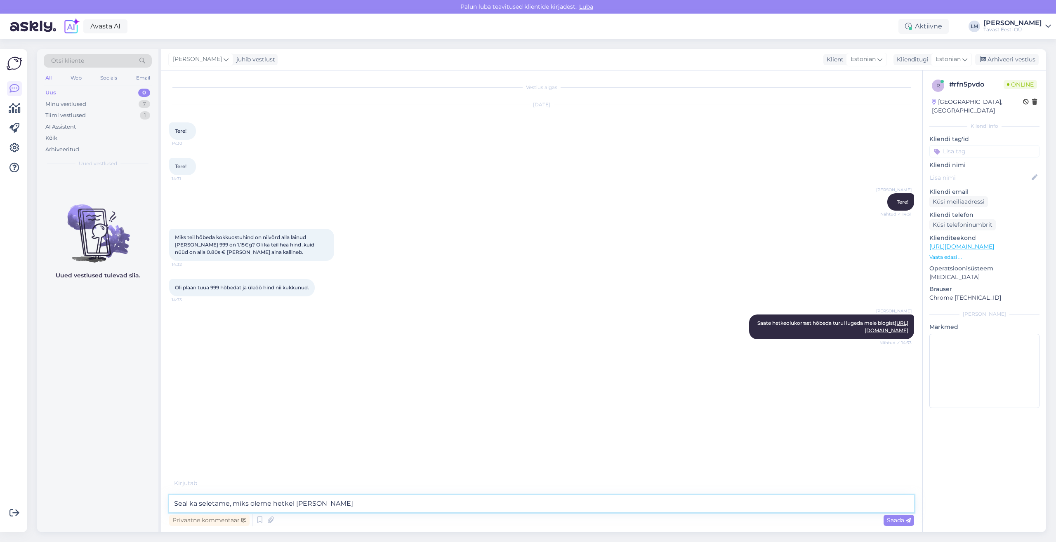
drag, startPoint x: 199, startPoint y: 502, endPoint x: 189, endPoint y: 503, distance: 10.7
click at [189, 503] on textarea "Seal ka seletame, miks oleme hetkel [PERSON_NAME]" at bounding box center [541, 503] width 745 height 17
click at [219, 505] on textarea "Seal seletame, miks oleme hetkel [PERSON_NAME]" at bounding box center [541, 503] width 745 height 17
click at [322, 502] on textarea "Seal seletame ka, miks oleme hetkel [PERSON_NAME]" at bounding box center [541, 503] width 745 height 17
click at [217, 506] on textarea "Seal seletame ka, miks oleme hetkel hinnakirjas muudatuse teinud" at bounding box center [541, 503] width 745 height 17
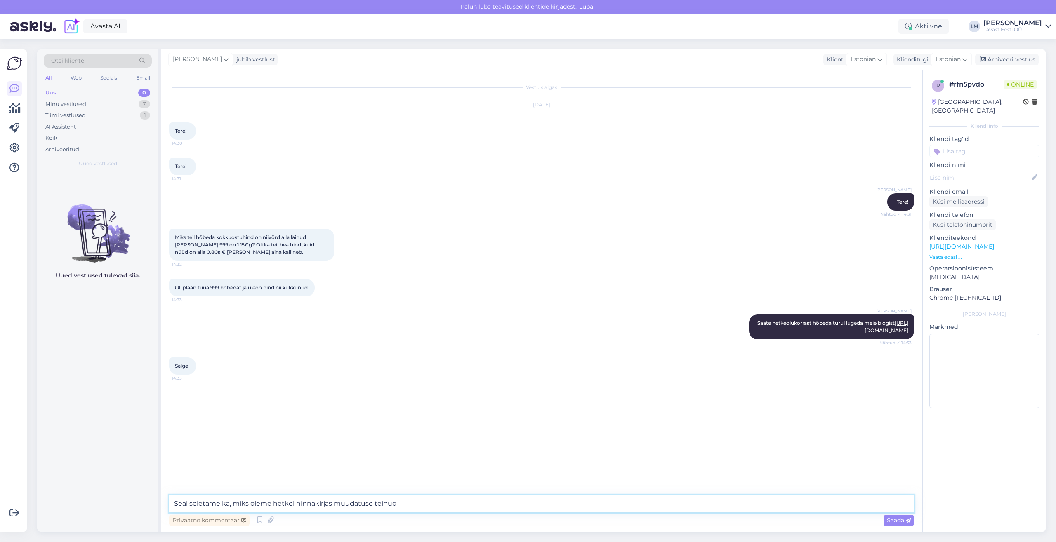
click at [434, 504] on textarea "Seal seletame ka, miks oleme hetkel hinnakirjas muudatuse teinud" at bounding box center [541, 503] width 745 height 17
type textarea "Seal seletame ka, miks oleme hetkel hinnakirjas muudatuse teinud"
click at [900, 520] on span "Saada" at bounding box center [899, 520] width 24 height 7
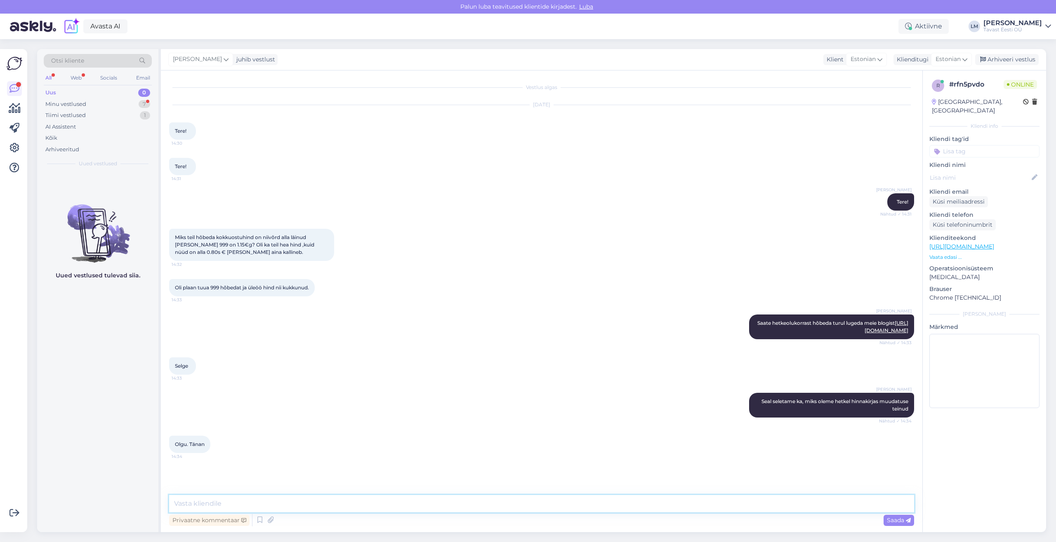
click at [216, 500] on textarea at bounding box center [541, 503] width 745 height 17
type textarea "Võtke heaks. Head päeva jätku!"
click at [893, 523] on span "Saada" at bounding box center [899, 520] width 24 height 7
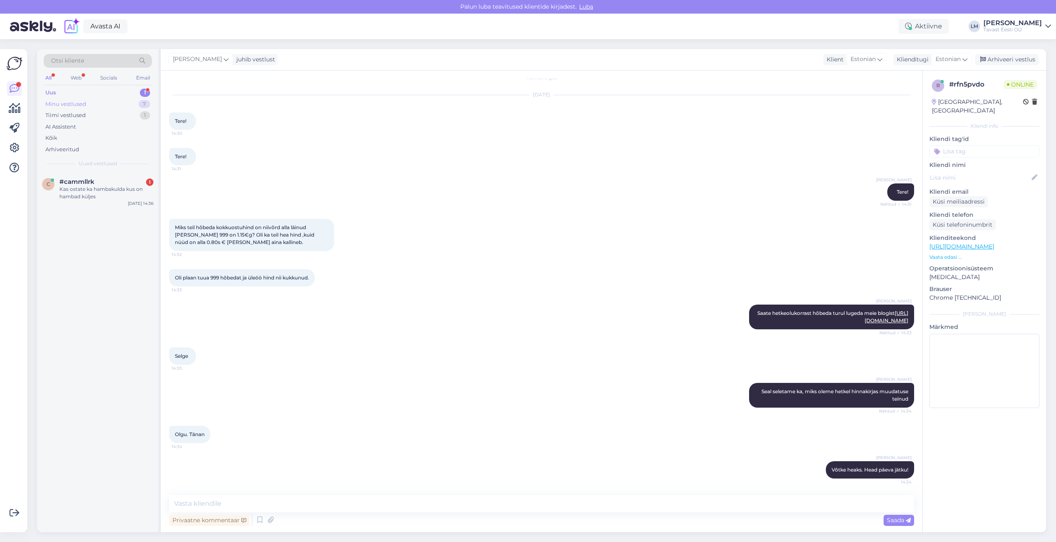
click at [60, 104] on div "Minu vestlused" at bounding box center [65, 104] width 41 height 8
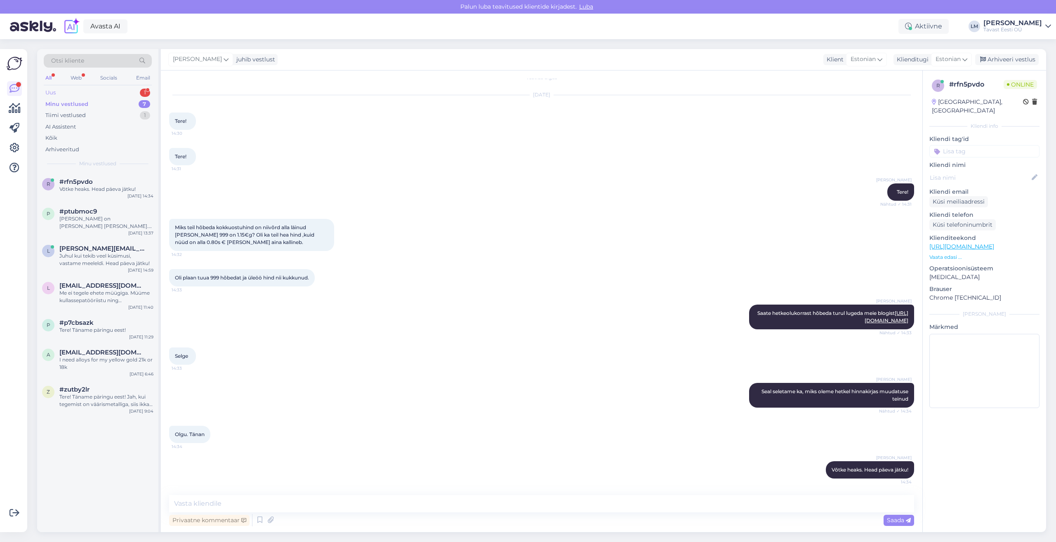
click at [60, 92] on div "Uus 1" at bounding box center [98, 93] width 108 height 12
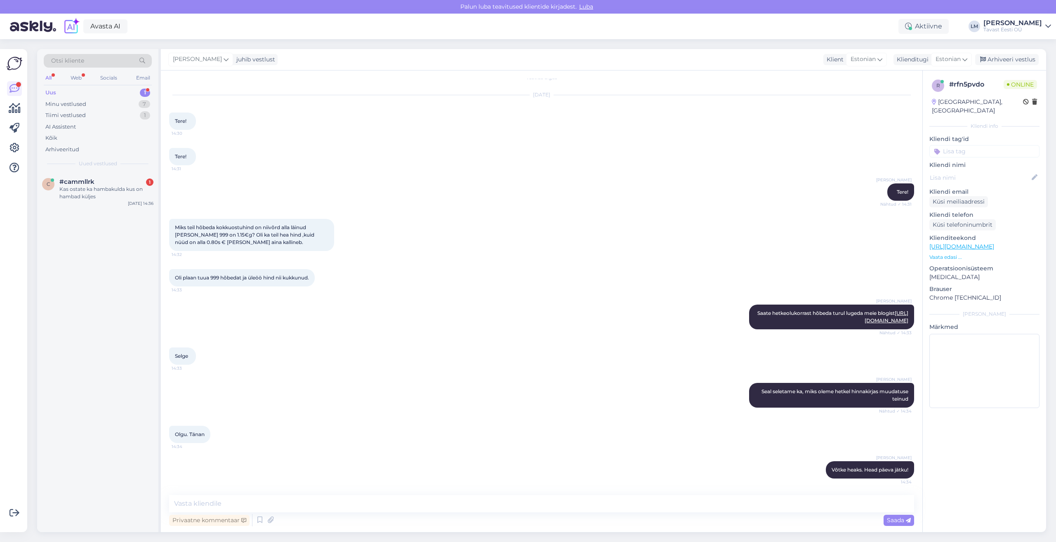
click at [60, 92] on div "Uus 1" at bounding box center [98, 93] width 108 height 12
click at [80, 193] on div "Kas ostate ka hambakulda kus on hambad küljes" at bounding box center [106, 193] width 94 height 15
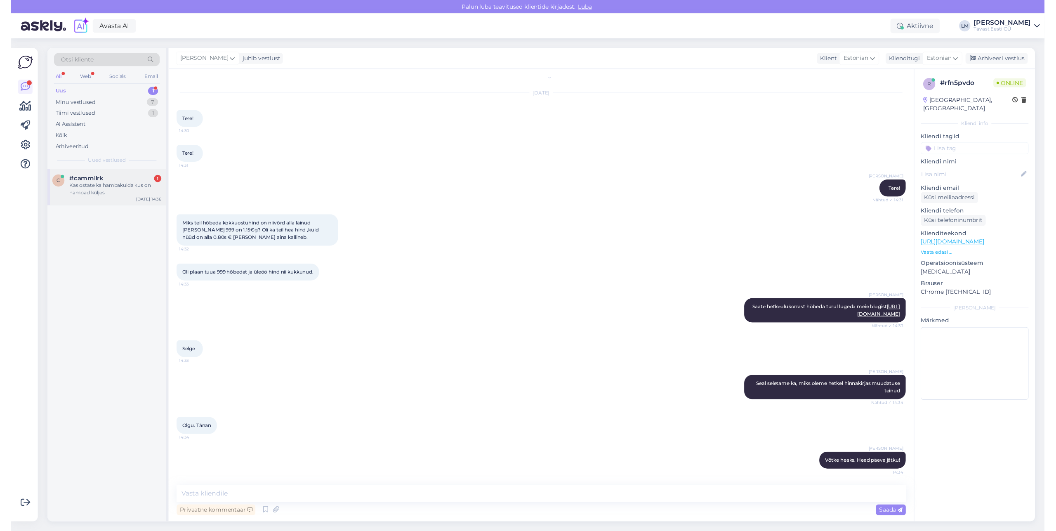
scroll to position [0, 0]
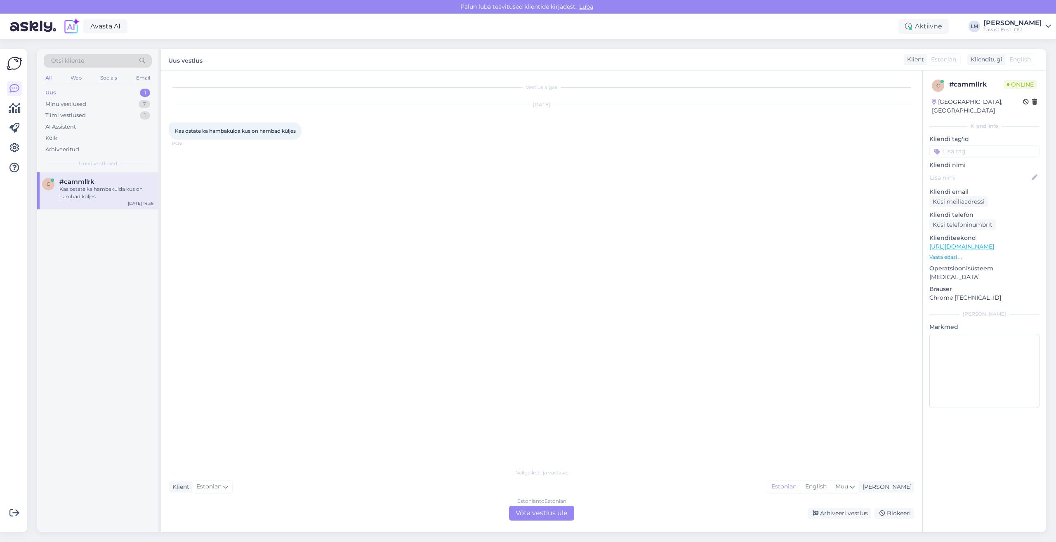
click at [538, 516] on div "Estonian to Estonian Võta vestlus üle" at bounding box center [541, 513] width 65 height 15
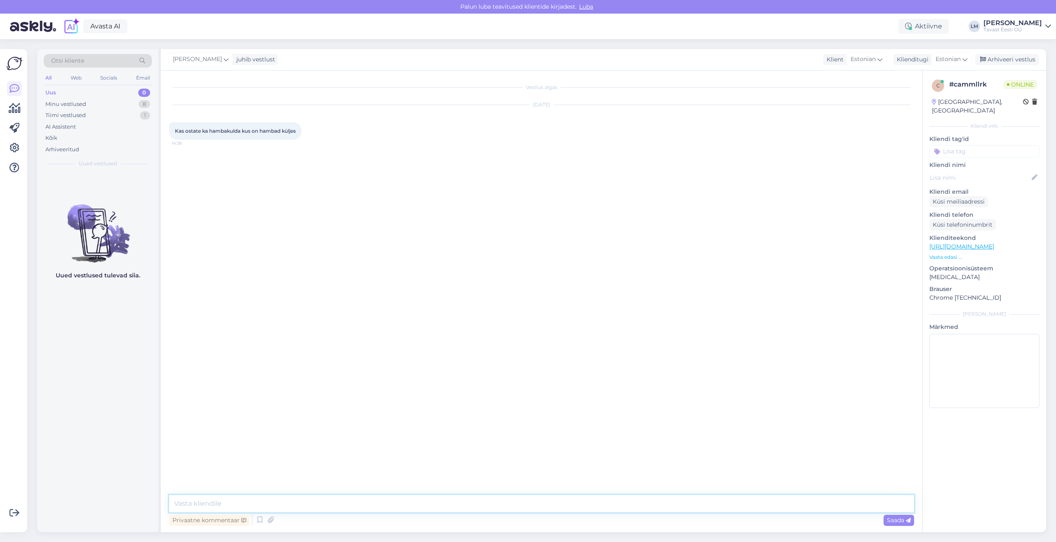
click at [252, 503] on textarea at bounding box center [541, 503] width 745 height 17
type textarea "Tere! Jah, ostame ikka. Ühe hamba puhastustasu on 5€."
click at [258, 499] on textarea at bounding box center [541, 503] width 745 height 17
type textarea "Võtke heaks. Head päeva jätku!"
